Goal: Task Accomplishment & Management: Use online tool/utility

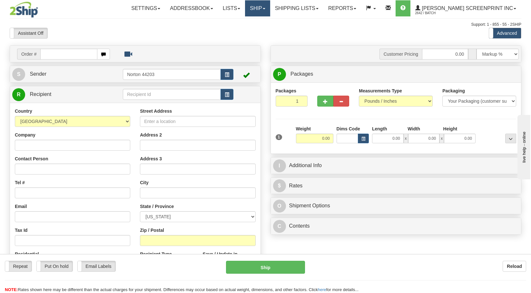
click at [270, 11] on link "Ship" at bounding box center [257, 8] width 25 height 16
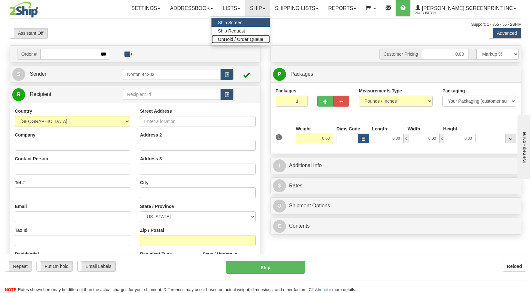
click at [263, 40] on span "OnHold / Order Queue" at bounding box center [240, 39] width 45 height 5
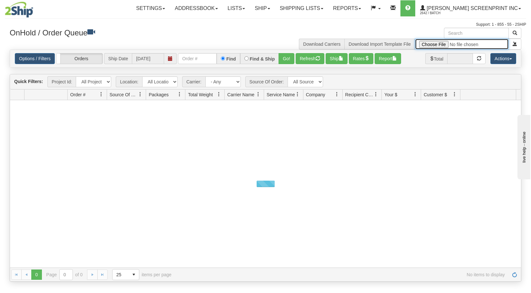
click at [441, 45] on input "file" at bounding box center [462, 44] width 94 height 11
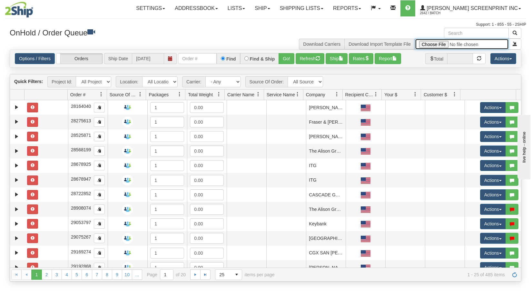
type input "C:\fakepath\2508-009 Retail FOR 2SHIP [PERSON_NAME] OH ZYN blank promo ship lis…"
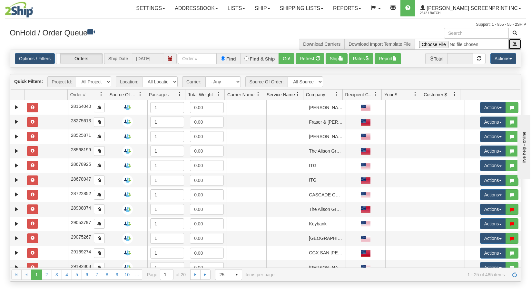
click at [516, 43] on span "submit" at bounding box center [515, 44] width 5 height 5
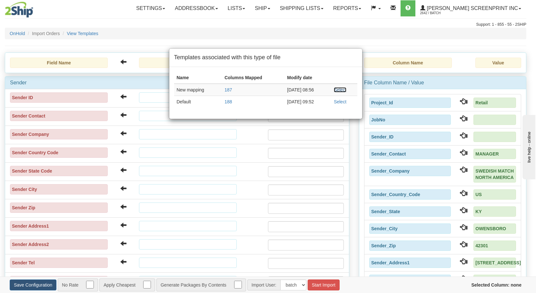
drag, startPoint x: 338, startPoint y: 88, endPoint x: 365, endPoint y: 236, distance: 150.3
click at [338, 88] on link "Select" at bounding box center [340, 89] width 13 height 5
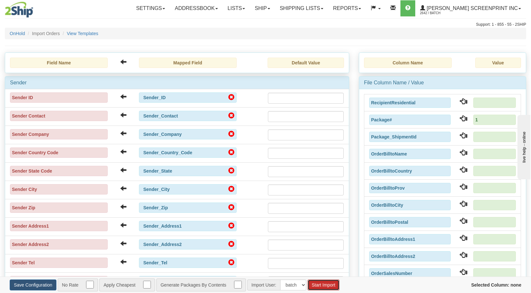
click at [331, 286] on button "Start Import" at bounding box center [324, 285] width 32 height 11
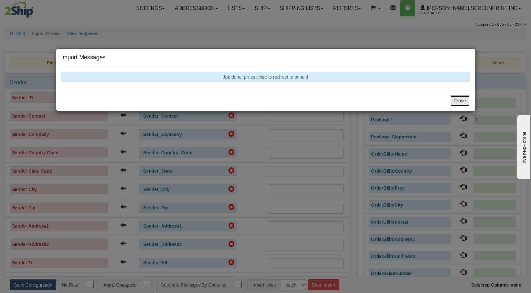
click at [462, 101] on button "Close" at bounding box center [460, 100] width 20 height 11
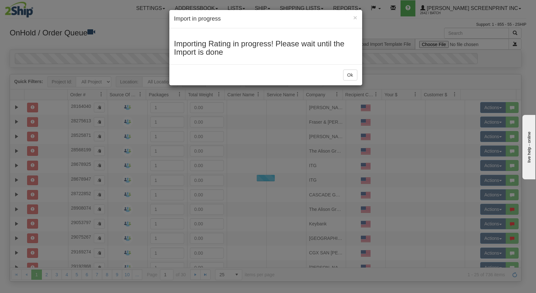
click at [358, 77] on div "Ok" at bounding box center [265, 74] width 193 height 21
click at [351, 77] on button "Ok" at bounding box center [350, 75] width 14 height 11
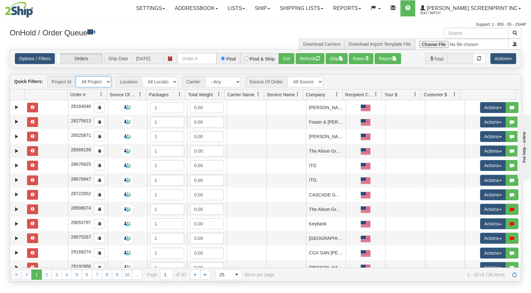
click at [109, 84] on select "All Projects Imagine Retail ShipRequests [DATE] ShipRequests [DATE] ShipRequest…" at bounding box center [93, 81] width 35 height 11
select select "Retail"
click at [76, 76] on select "All Projects Imagine Retail ShipRequests [DATE] ShipRequests [DATE] ShipRequest…" at bounding box center [93, 81] width 35 height 11
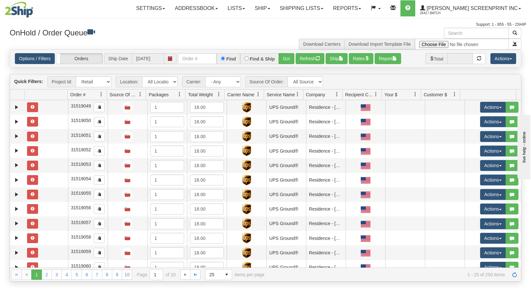
scroll to position [197, 0]
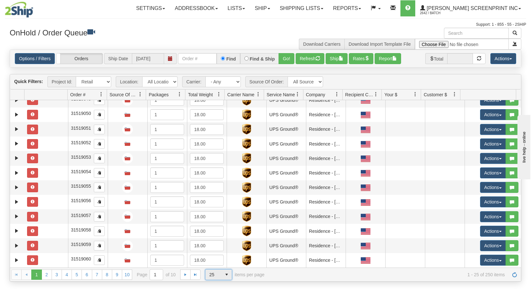
click at [231, 274] on span "select" at bounding box center [227, 275] width 10 height 10
click at [228, 264] on li "100" at bounding box center [218, 264] width 26 height 9
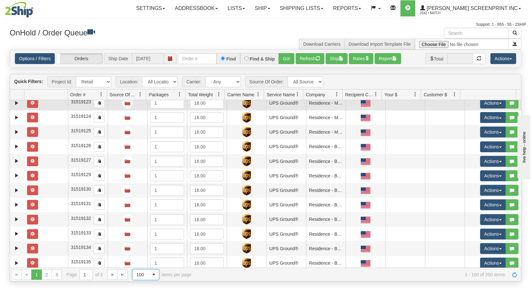
scroll to position [1290, 0]
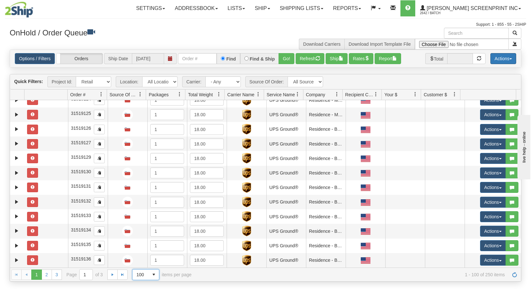
click at [504, 58] on button "Actions" at bounding box center [503, 58] width 26 height 11
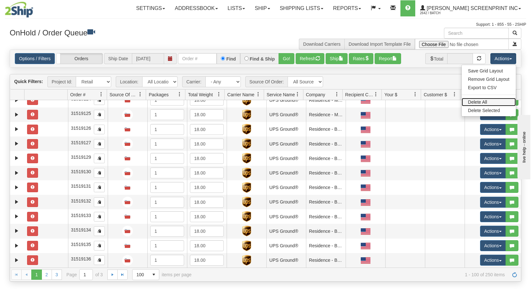
click at [493, 102] on link "Delete All" at bounding box center [489, 102] width 54 height 8
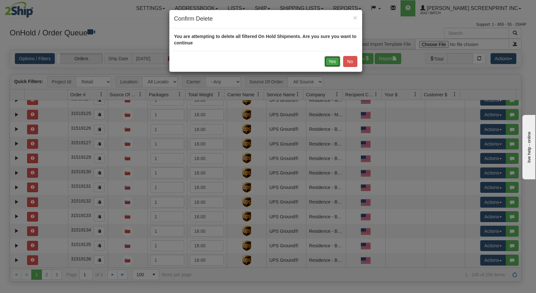
click at [330, 61] on button "Yes" at bounding box center [332, 61] width 16 height 11
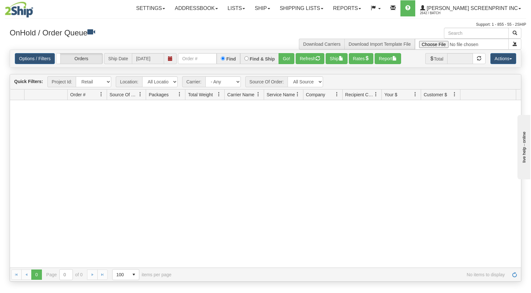
scroll to position [0, 0]
click at [441, 44] on input "file" at bounding box center [462, 44] width 94 height 11
type input "C:\fakepath\2508-009 Retail FOR 2SHIP Albert OH ZYN blank promo ship list- Aug …"
click at [520, 40] on button "submit" at bounding box center [515, 44] width 13 height 11
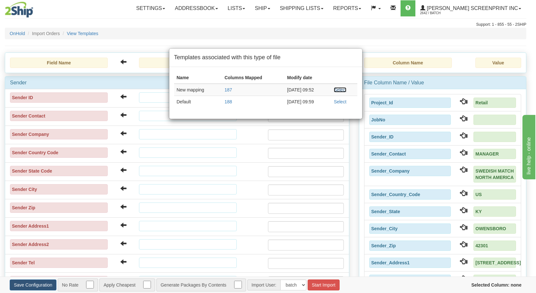
click at [341, 90] on link "Select" at bounding box center [340, 89] width 13 height 5
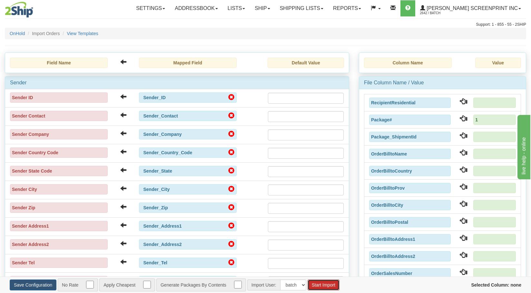
click at [326, 286] on button "Start Import" at bounding box center [324, 285] width 32 height 11
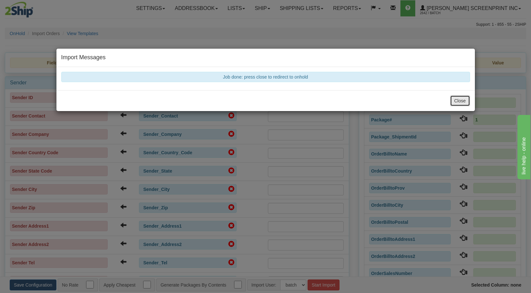
click at [460, 99] on button "Close" at bounding box center [460, 100] width 20 height 11
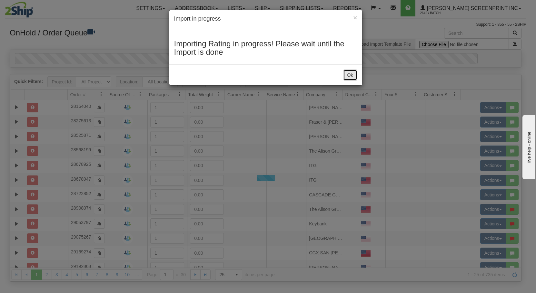
click at [352, 74] on button "Ok" at bounding box center [350, 75] width 14 height 11
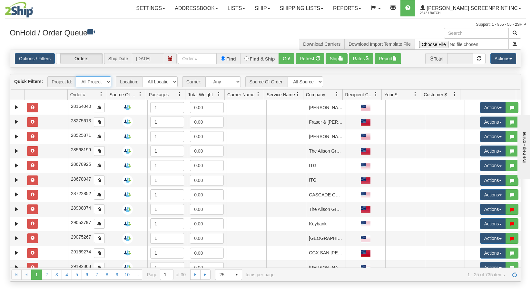
click at [108, 84] on select "All Projects Imagine Retail ShipRequests [DATE] ShipRequests [DATE] ShipRequest…" at bounding box center [93, 81] width 35 height 11
select select "Retail"
click at [76, 76] on select "All Projects Imagine Retail ShipRequests 01.22.2024 ShipRequests 01.31.2025 Shi…" at bounding box center [93, 81] width 35 height 11
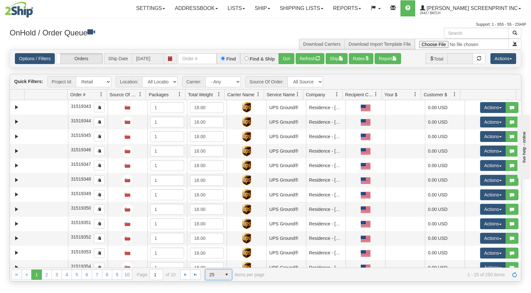
click at [225, 275] on span "select" at bounding box center [227, 275] width 10 height 10
click at [223, 265] on li "100" at bounding box center [218, 264] width 26 height 9
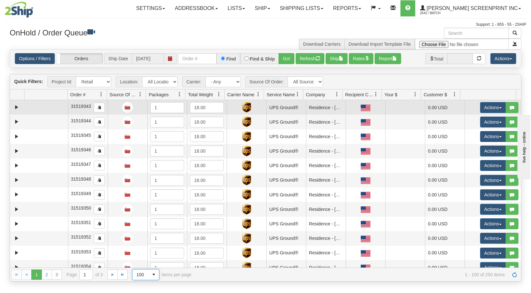
click at [39, 108] on td at bounding box center [46, 107] width 44 height 15
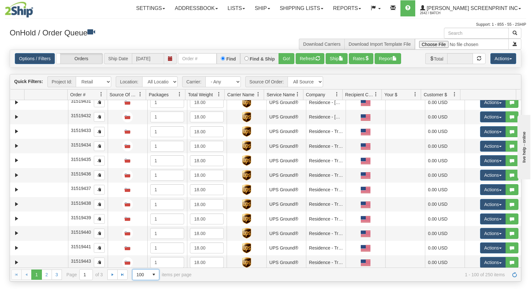
scroll to position [1290, 0]
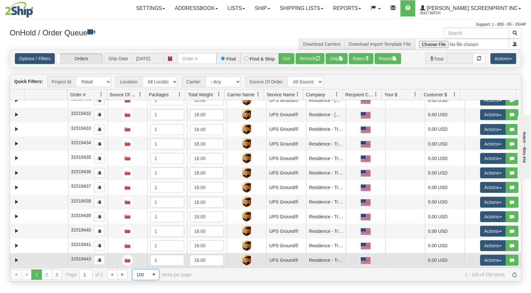
click at [36, 260] on td at bounding box center [46, 260] width 44 height 15
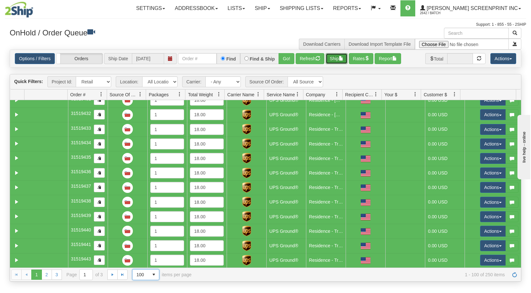
click at [336, 61] on button "Ship" at bounding box center [337, 58] width 22 height 11
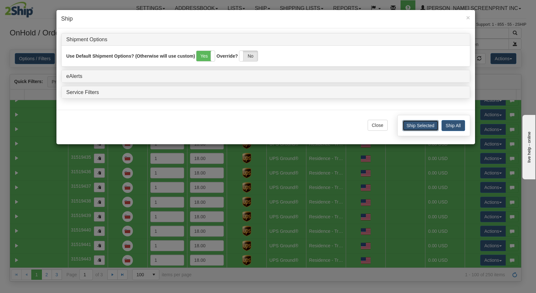
click at [425, 126] on button "Ship Selected" at bounding box center [420, 125] width 36 height 11
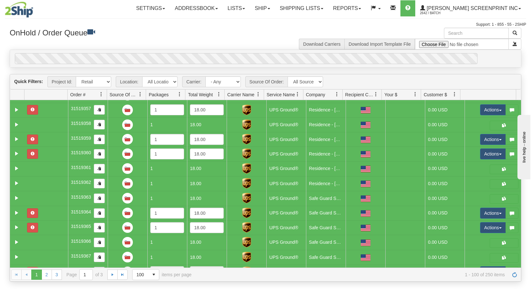
scroll to position [0, 0]
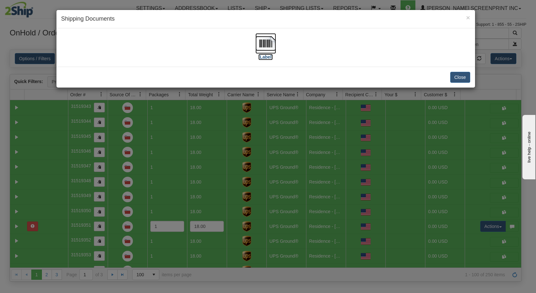
click at [267, 48] on img at bounding box center [265, 43] width 21 height 21
click at [444, 75] on div "Close" at bounding box center [265, 77] width 419 height 21
click at [455, 78] on button "Close" at bounding box center [460, 77] width 20 height 11
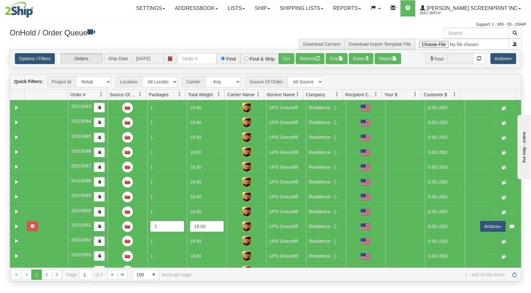
click at [307, 53] on div "Options / Filters Group Shipments Orders Ship Date 08/25/2025 Find Find & Ship …" at bounding box center [265, 58] width 511 height 17
click at [311, 61] on button "Refresh" at bounding box center [310, 58] width 29 height 11
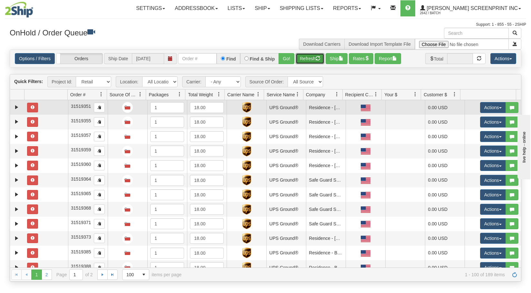
click at [46, 105] on td at bounding box center [46, 107] width 44 height 15
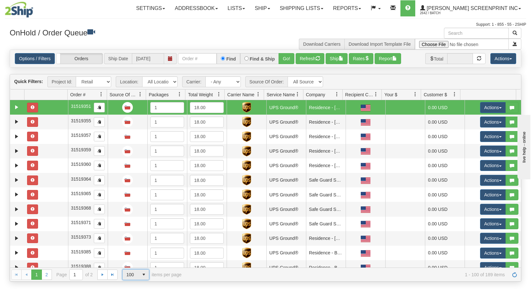
click at [143, 274] on span "select" at bounding box center [144, 275] width 10 height 10
click at [140, 250] on li "25" at bounding box center [136, 246] width 26 height 9
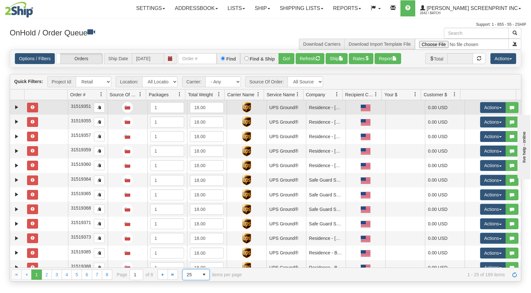
drag, startPoint x: 48, startPoint y: 110, endPoint x: 77, endPoint y: 186, distance: 81.3
click at [48, 110] on td at bounding box center [46, 107] width 44 height 15
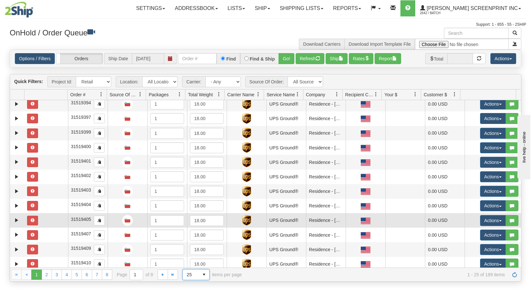
scroll to position [197, 0]
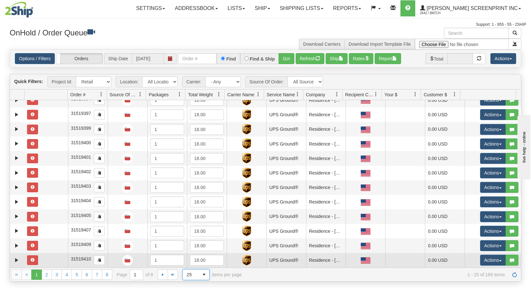
click at [57, 257] on td at bounding box center [46, 260] width 44 height 15
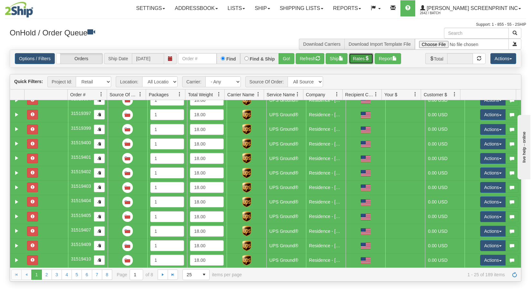
click at [362, 57] on button "Rates" at bounding box center [361, 58] width 25 height 11
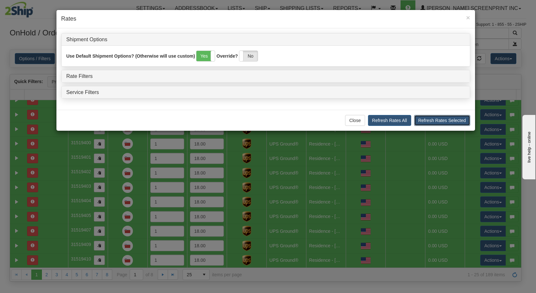
click at [449, 123] on button "Refresh Rates Selected" at bounding box center [442, 120] width 56 height 11
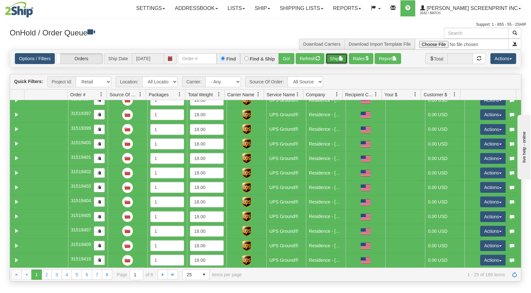
click at [342, 63] on button "Ship" at bounding box center [337, 58] width 22 height 11
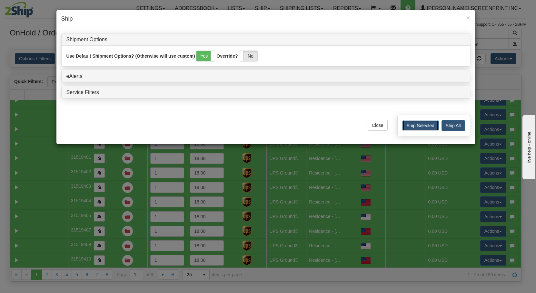
click at [421, 125] on button "Ship Selected" at bounding box center [420, 125] width 36 height 11
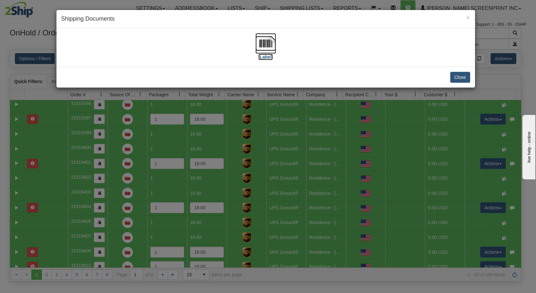
click at [268, 51] on img at bounding box center [265, 43] width 21 height 21
click at [461, 77] on button "Close" at bounding box center [460, 77] width 20 height 11
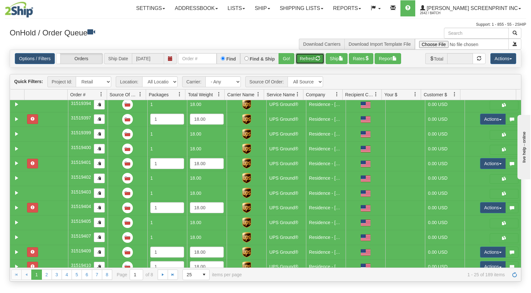
click at [302, 62] on button "Refresh" at bounding box center [310, 58] width 29 height 11
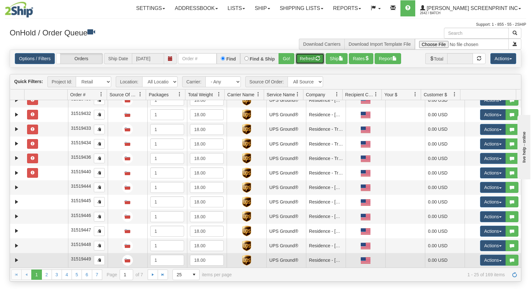
click at [43, 262] on td at bounding box center [46, 260] width 44 height 15
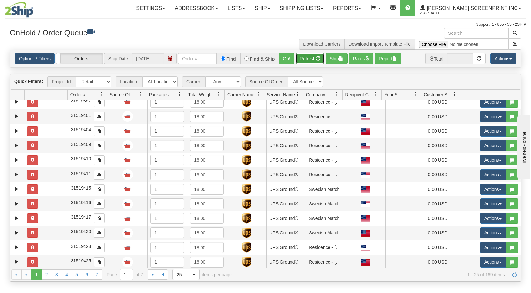
scroll to position [0, 0]
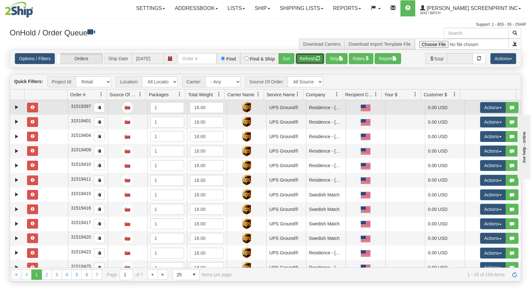
click at [53, 109] on td at bounding box center [46, 107] width 44 height 15
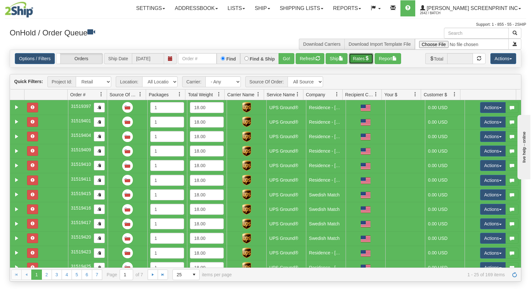
click at [366, 57] on button "Rates" at bounding box center [361, 58] width 25 height 11
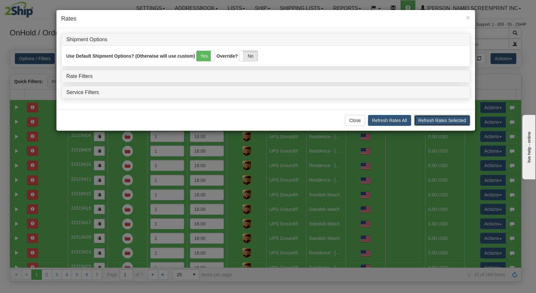
click at [440, 118] on button "Refresh Rates Selected" at bounding box center [442, 120] width 56 height 11
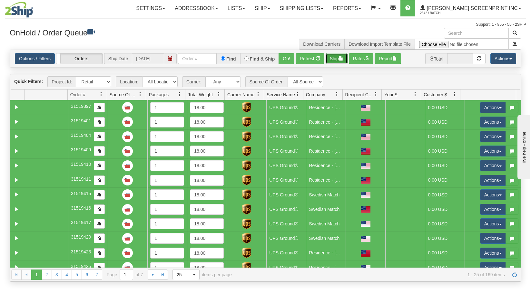
click at [332, 60] on button "Ship" at bounding box center [337, 58] width 22 height 11
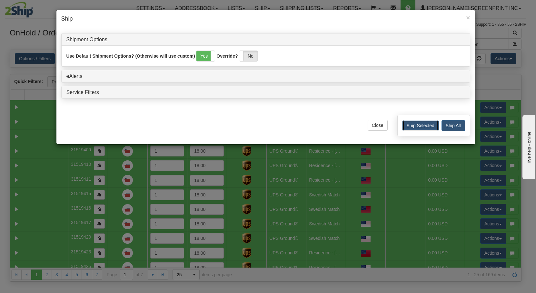
click at [431, 125] on button "Ship Selected" at bounding box center [420, 125] width 36 height 11
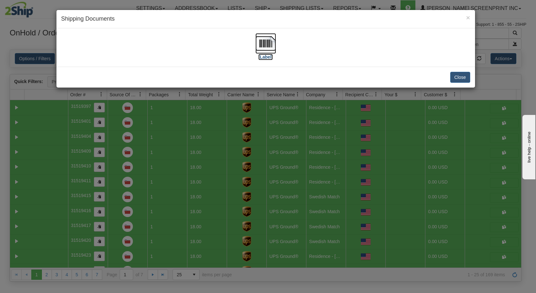
click at [264, 52] on img at bounding box center [265, 43] width 21 height 21
click at [462, 77] on button "Close" at bounding box center [460, 77] width 20 height 11
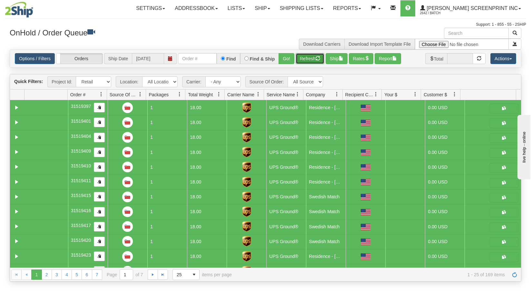
click at [318, 57] on span "button" at bounding box center [318, 58] width 5 height 5
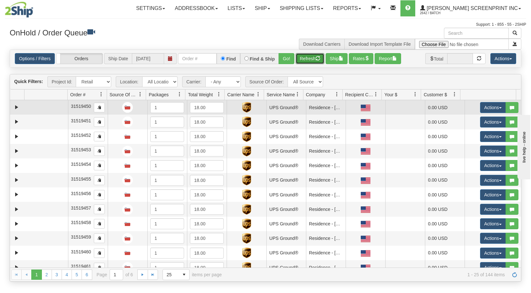
click at [45, 107] on td at bounding box center [46, 107] width 44 height 15
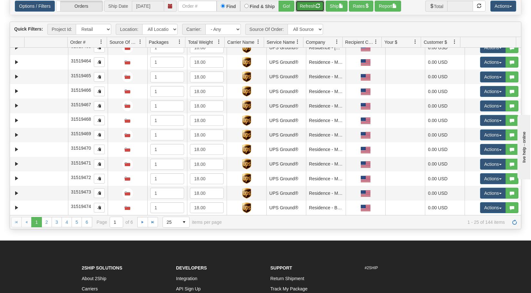
scroll to position [97, 0]
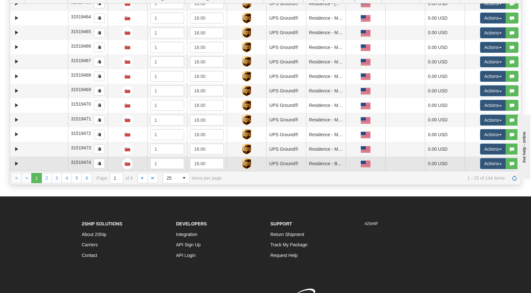
click at [49, 164] on td at bounding box center [46, 164] width 44 height 15
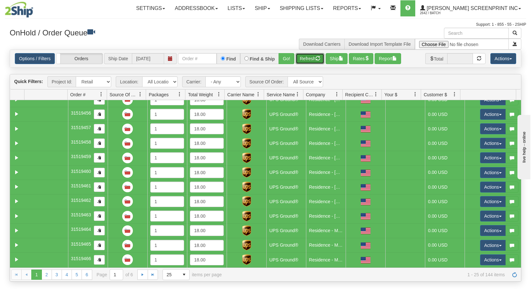
scroll to position [68, 0]
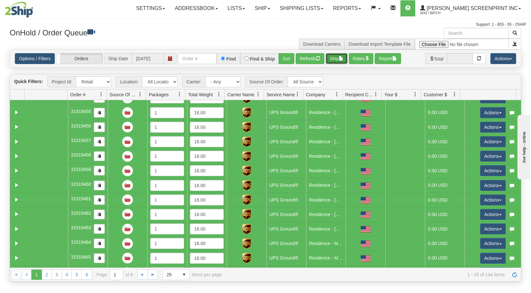
click at [343, 58] on span "button" at bounding box center [341, 58] width 5 height 5
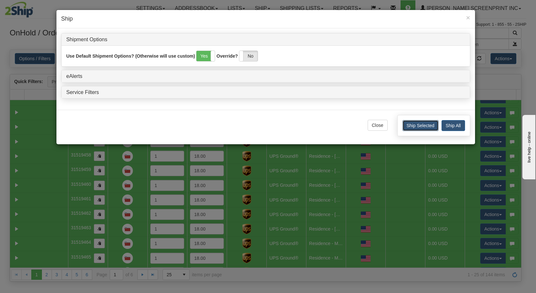
click at [422, 124] on button "Ship Selected" at bounding box center [420, 125] width 36 height 11
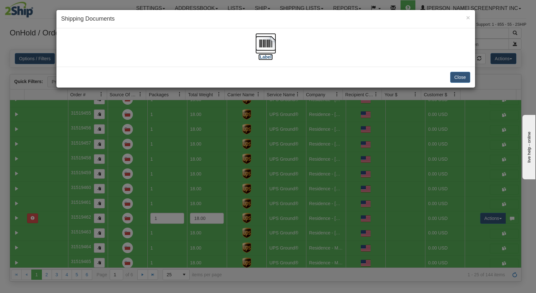
click at [271, 47] on img at bounding box center [265, 43] width 21 height 21
click at [459, 80] on button "Close" at bounding box center [460, 77] width 20 height 11
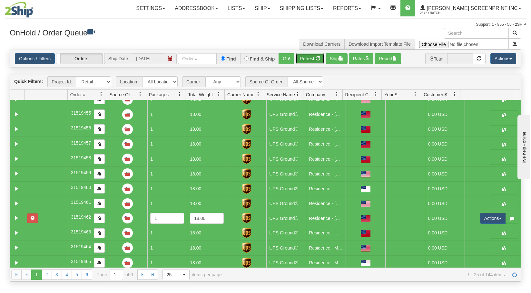
click at [319, 60] on span "button" at bounding box center [318, 58] width 5 height 5
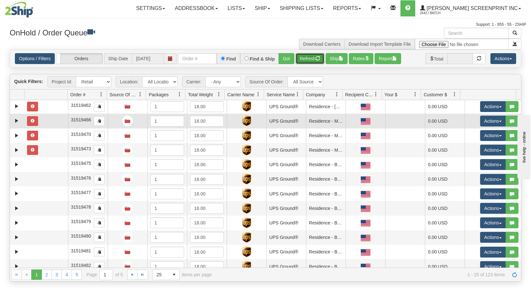
scroll to position [0, 0]
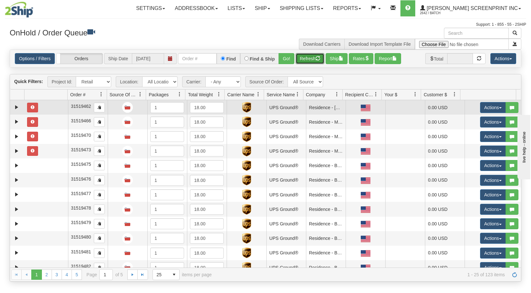
click at [57, 109] on td at bounding box center [46, 107] width 44 height 15
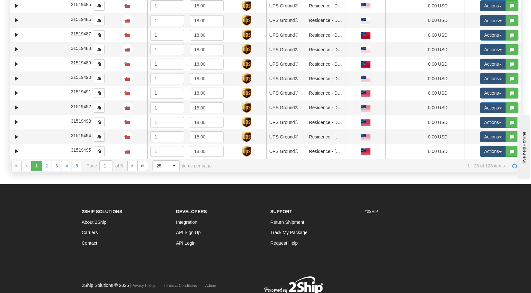
scroll to position [129, 0]
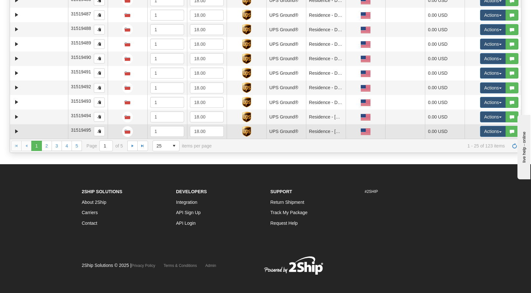
click at [59, 130] on td at bounding box center [46, 131] width 44 height 15
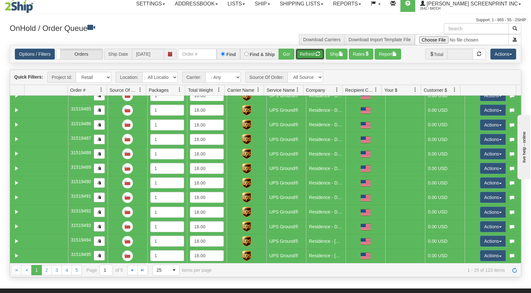
scroll to position [0, 0]
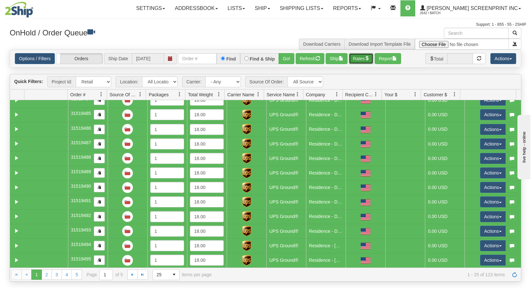
click at [367, 59] on button "Rates" at bounding box center [361, 58] width 25 height 11
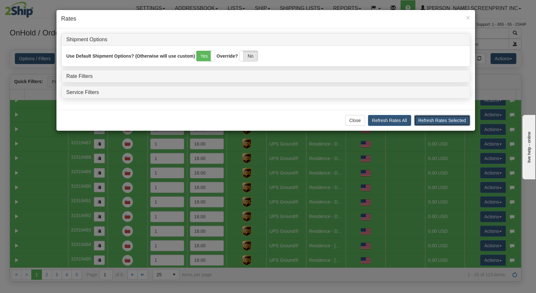
click at [448, 119] on button "Refresh Rates Selected" at bounding box center [442, 120] width 56 height 11
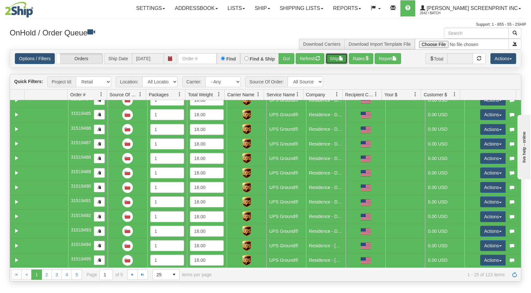
click at [340, 60] on button "Ship" at bounding box center [337, 58] width 22 height 11
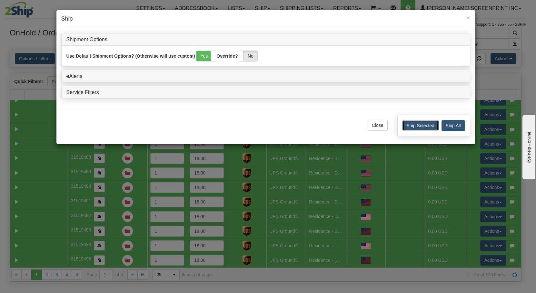
click at [423, 129] on button "Ship Selected" at bounding box center [420, 125] width 36 height 11
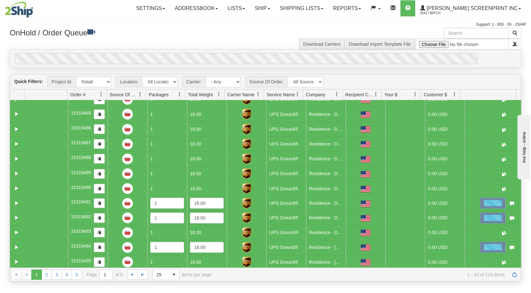
scroll to position [204, 0]
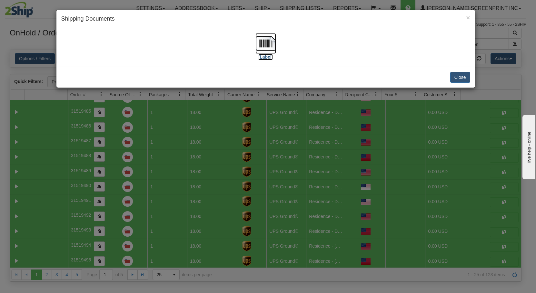
click at [269, 45] on img at bounding box center [265, 43] width 21 height 21
click at [463, 77] on button "Close" at bounding box center [460, 77] width 20 height 11
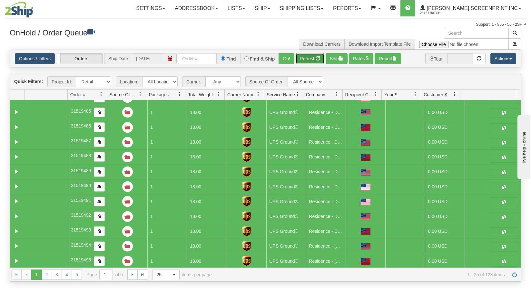
click at [319, 60] on span "button" at bounding box center [318, 58] width 5 height 5
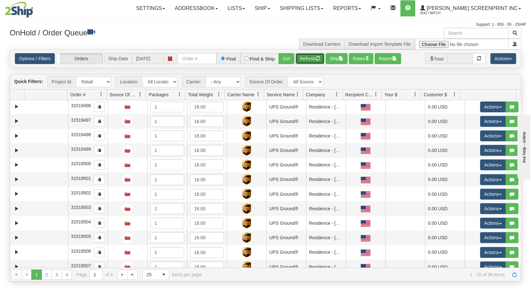
scroll to position [0, 0]
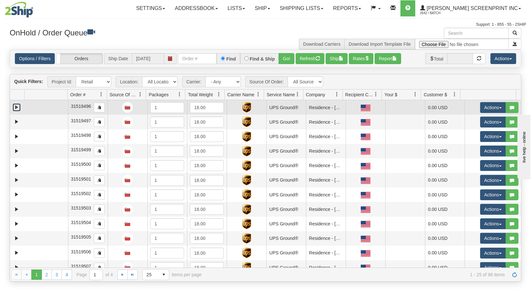
click at [21, 109] on link "Expand" at bounding box center [17, 108] width 8 height 8
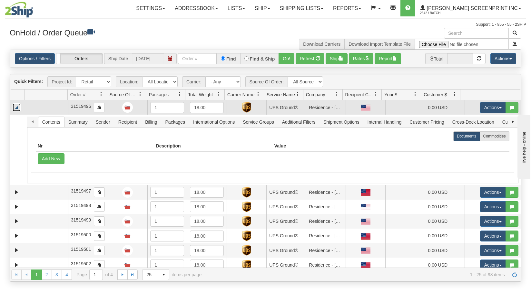
click at [16, 105] on link "Collapse" at bounding box center [17, 108] width 8 height 8
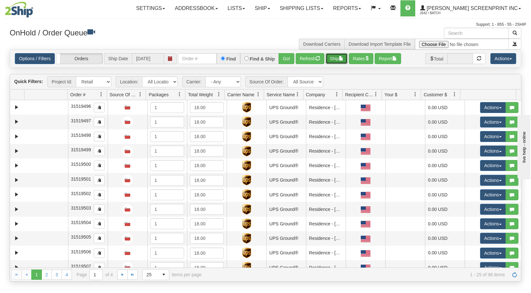
click at [340, 58] on button "Ship" at bounding box center [337, 58] width 22 height 11
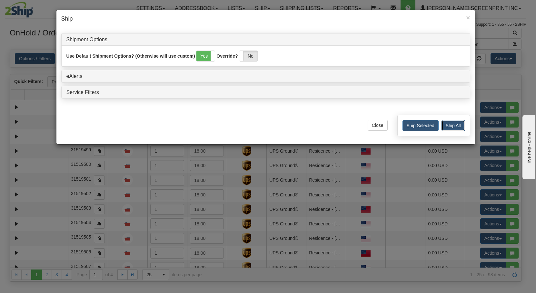
click at [454, 124] on button "Ship All" at bounding box center [453, 125] width 24 height 11
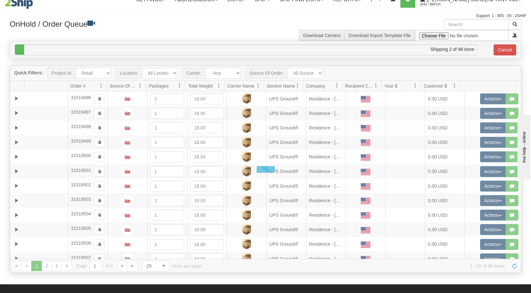
scroll to position [5, 0]
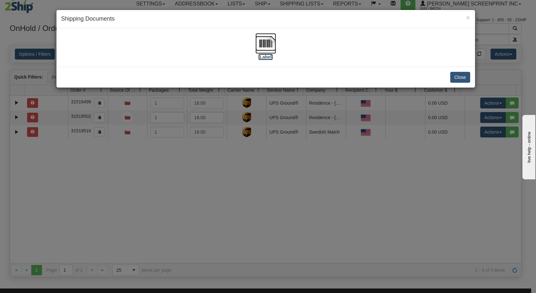
click at [267, 47] on img at bounding box center [265, 43] width 21 height 21
click at [456, 80] on button "Close" at bounding box center [460, 77] width 20 height 11
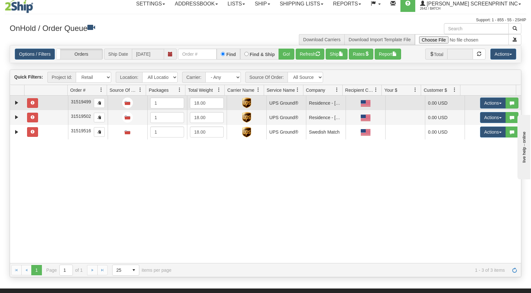
click at [53, 103] on td at bounding box center [46, 103] width 44 height 15
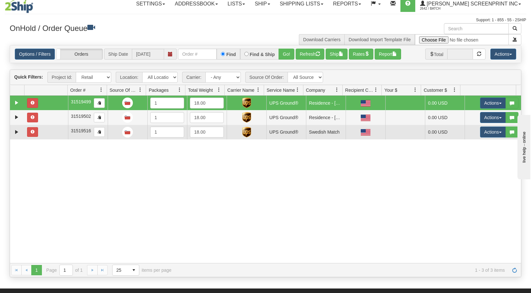
click at [50, 134] on td at bounding box center [46, 132] width 44 height 15
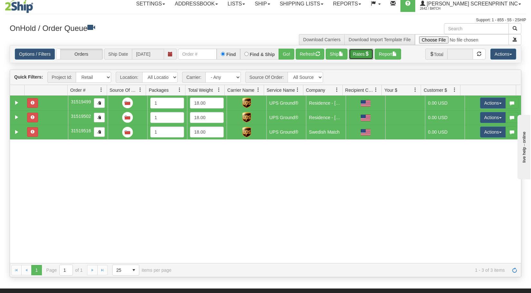
click at [368, 55] on span "button" at bounding box center [367, 54] width 5 height 5
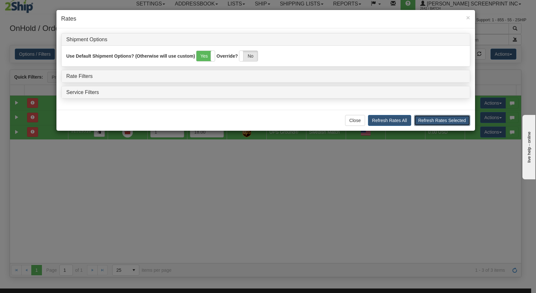
click at [447, 119] on button "Refresh Rates Selected" at bounding box center [442, 120] width 56 height 11
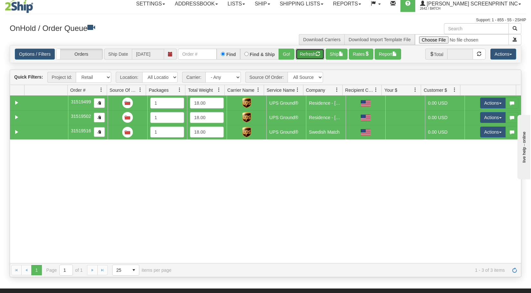
click at [318, 50] on button "Refresh" at bounding box center [310, 54] width 29 height 11
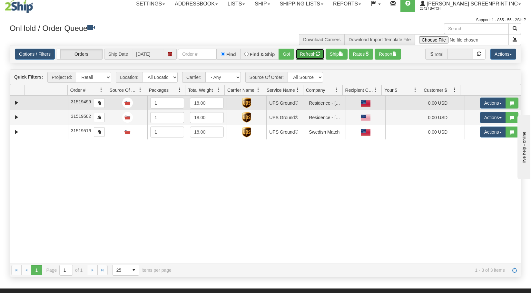
click at [45, 102] on td at bounding box center [46, 103] width 44 height 15
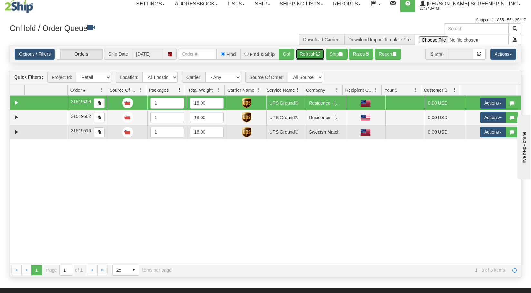
click at [43, 138] on td at bounding box center [46, 132] width 44 height 15
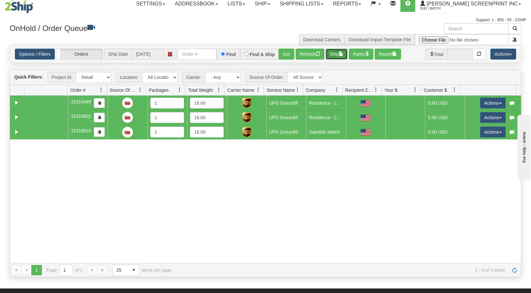
click at [346, 55] on button "Ship" at bounding box center [337, 54] width 22 height 11
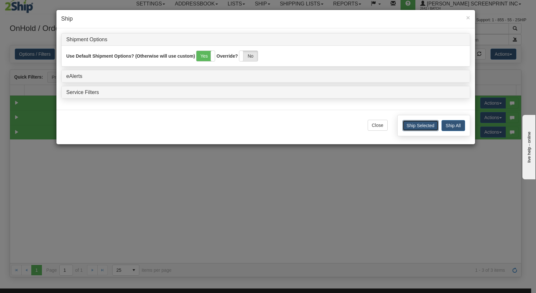
click at [421, 128] on button "Ship Selected" at bounding box center [420, 125] width 36 height 11
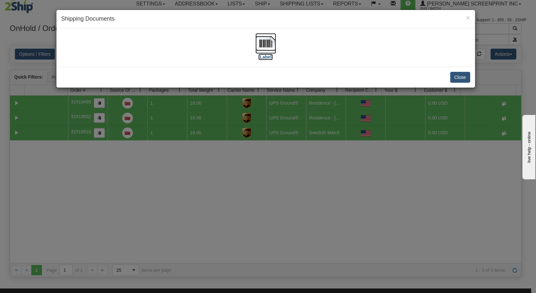
click at [270, 39] on img at bounding box center [265, 43] width 21 height 21
click at [456, 79] on button "Close" at bounding box center [460, 77] width 20 height 11
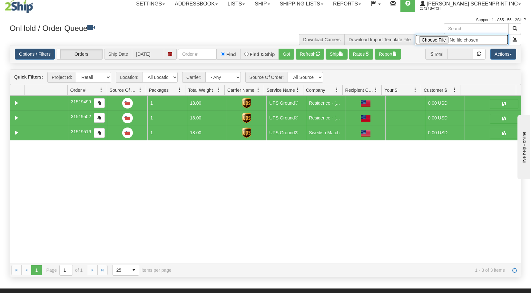
click at [440, 38] on input "file" at bounding box center [462, 39] width 94 height 11
type input "C:\fakepath\2508-009 RSD FOR 2SHIP Albert OH ZYN blank promo ship list- Aug 202…"
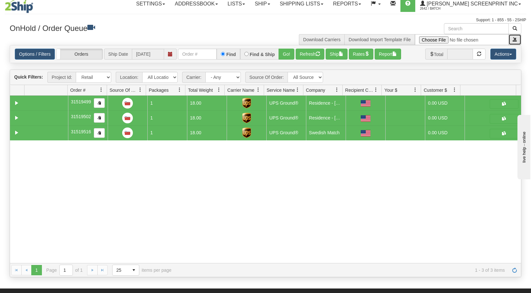
click at [517, 40] on span "submit" at bounding box center [515, 39] width 5 height 5
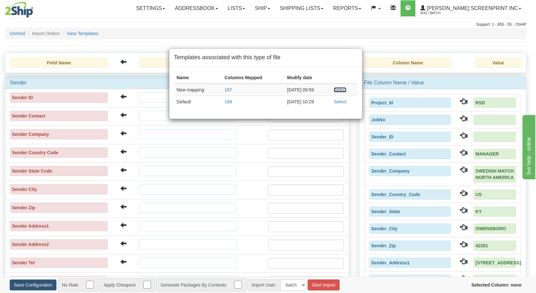
click at [336, 92] on link "Select" at bounding box center [340, 89] width 13 height 5
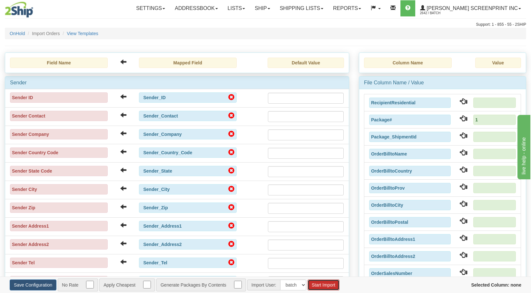
click at [333, 287] on button "Start Import" at bounding box center [324, 285] width 32 height 11
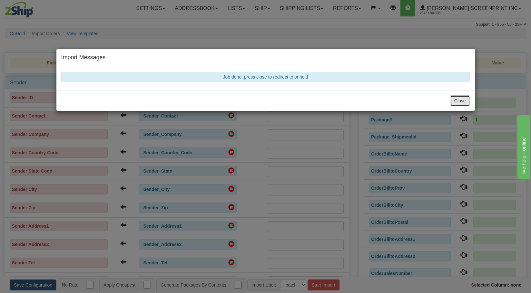
click at [465, 99] on button "Close" at bounding box center [460, 100] width 20 height 11
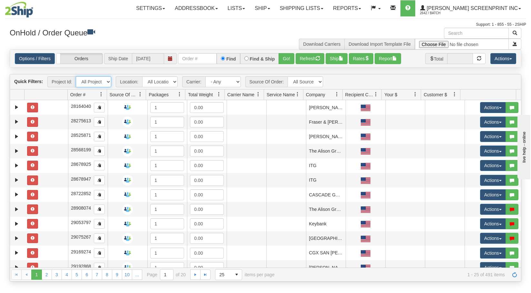
click at [109, 82] on select "All Projects Imagine RSD ShipRequests [DATE] ShipRequests [DATE] ShipRequests […" at bounding box center [93, 81] width 35 height 11
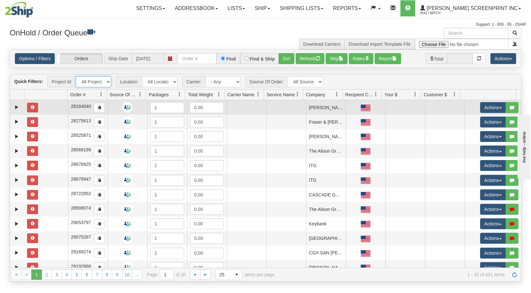
select select "RSD"
click at [76, 76] on select "All Projects Imagine RSD ShipRequests [DATE] ShipRequests [DATE] ShipRequests […" at bounding box center [93, 81] width 35 height 11
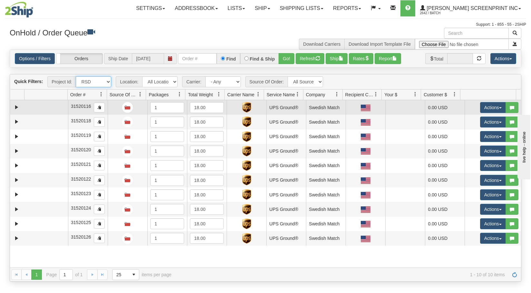
click at [49, 107] on td at bounding box center [46, 107] width 44 height 15
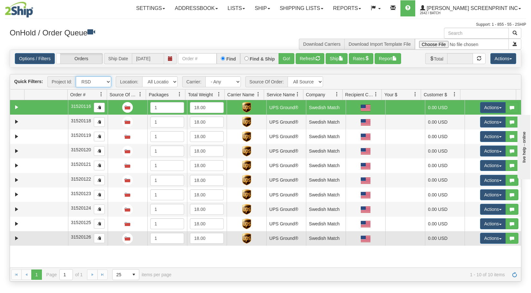
click at [59, 238] on td at bounding box center [46, 239] width 44 height 15
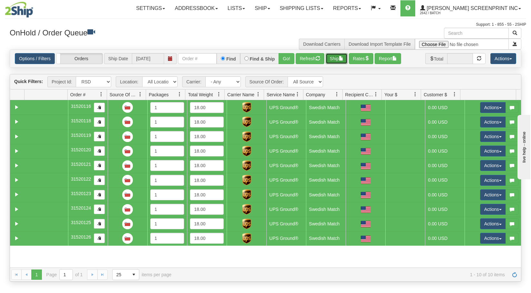
click at [342, 57] on span "button" at bounding box center [341, 58] width 5 height 5
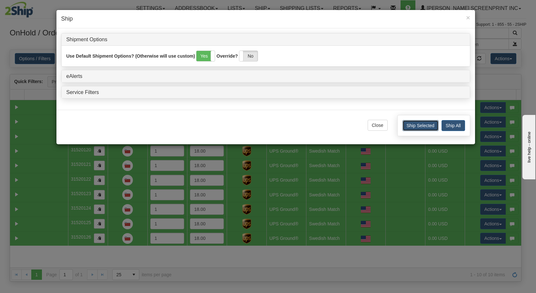
click at [423, 126] on button "Ship Selected" at bounding box center [420, 125] width 36 height 11
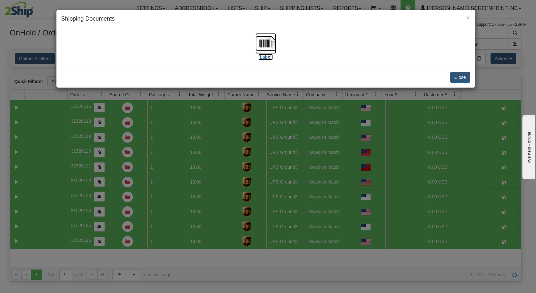
click at [268, 45] on img at bounding box center [265, 43] width 21 height 21
click at [459, 78] on button "Close" at bounding box center [460, 77] width 20 height 11
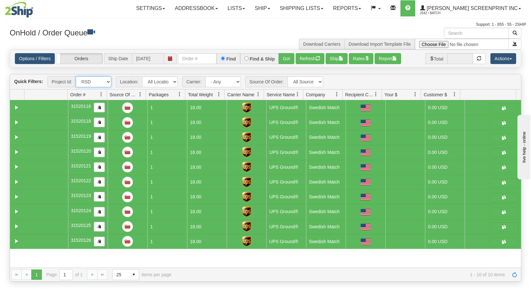
click at [110, 85] on select "All Projects Imagine RSD ShipRequests [DATE] ShipRequests [DATE] ShipRequests […" at bounding box center [93, 81] width 35 height 11
